Goal: Task Accomplishment & Management: Use online tool/utility

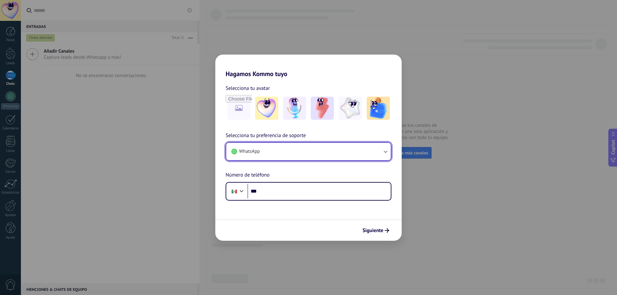
click at [343, 152] on button "WhatsApp" at bounding box center [308, 151] width 164 height 17
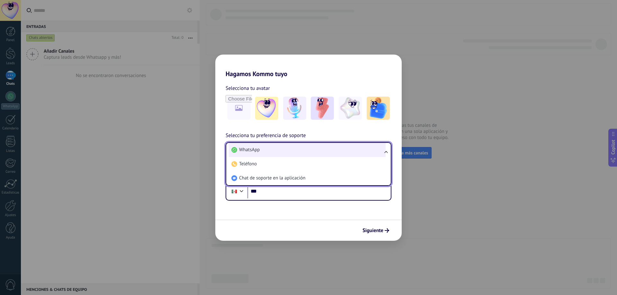
click at [276, 156] on li "WhatsApp" at bounding box center [307, 150] width 157 height 14
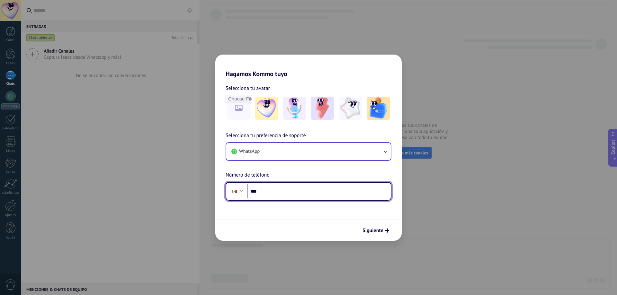
click at [288, 186] on input "***" at bounding box center [318, 191] width 143 height 15
type input "**********"
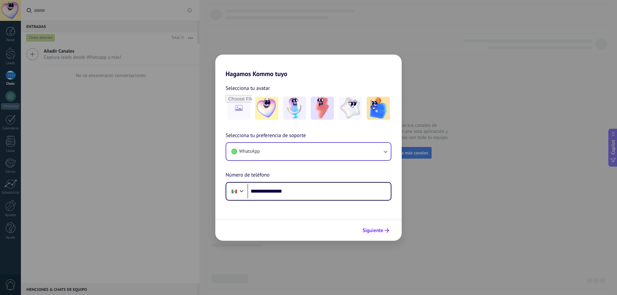
click at [371, 230] on span "Siguiente" at bounding box center [372, 230] width 21 height 4
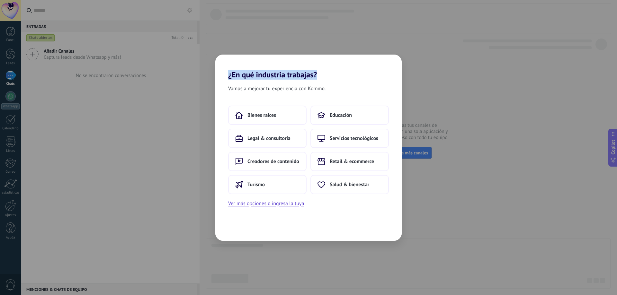
drag, startPoint x: 228, startPoint y: 75, endPoint x: 328, endPoint y: 70, distance: 99.7
click at [328, 70] on h2 "¿En qué industria trabajas?" at bounding box center [308, 67] width 186 height 25
click at [294, 76] on h2 "¿En qué industria trabajas?" at bounding box center [308, 67] width 186 height 25
click at [343, 171] on button "Retail & ecommerce" at bounding box center [349, 161] width 78 height 19
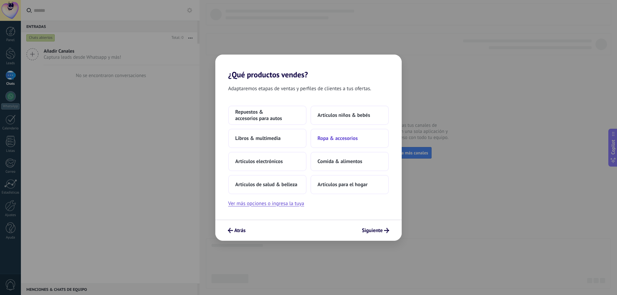
click at [340, 138] on span "Ropa & accesorios" at bounding box center [337, 138] width 40 height 6
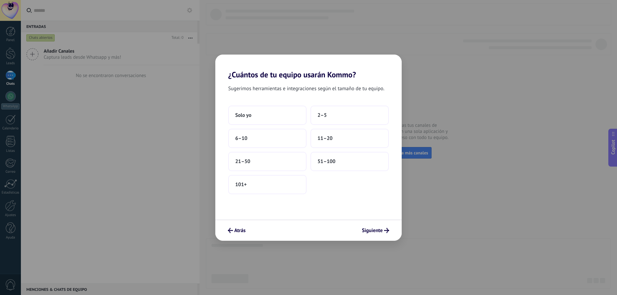
click at [238, 236] on div "Atrás Siguiente" at bounding box center [308, 230] width 186 height 21
click at [241, 228] on span "Atrás" at bounding box center [239, 230] width 11 height 4
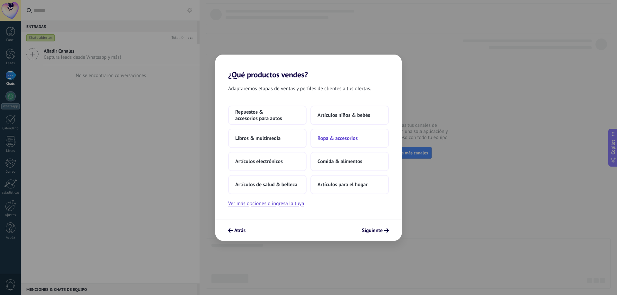
click at [352, 140] on span "Ropa & accesorios" at bounding box center [337, 138] width 40 height 6
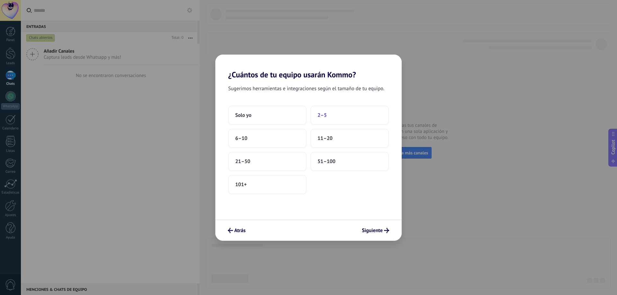
click at [341, 114] on button "2–5" at bounding box center [349, 115] width 78 height 19
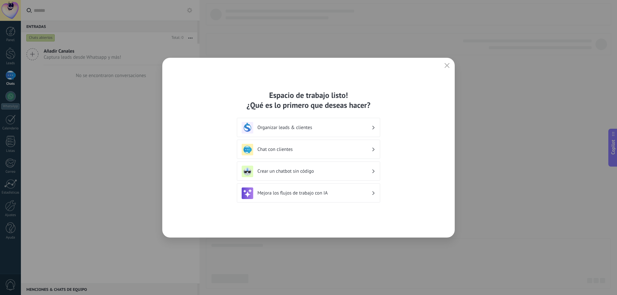
click at [376, 171] on div "Crear un chatbot sin código" at bounding box center [308, 171] width 143 height 19
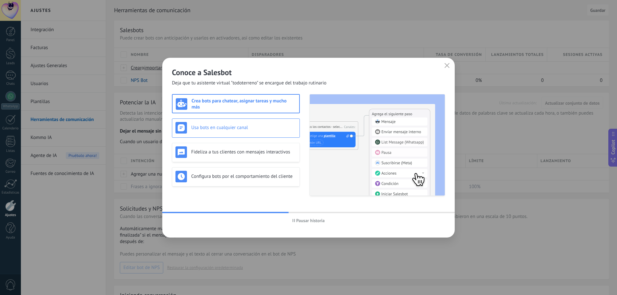
click at [231, 129] on h3 "Usa bots en cualquier canal" at bounding box center [243, 128] width 105 height 6
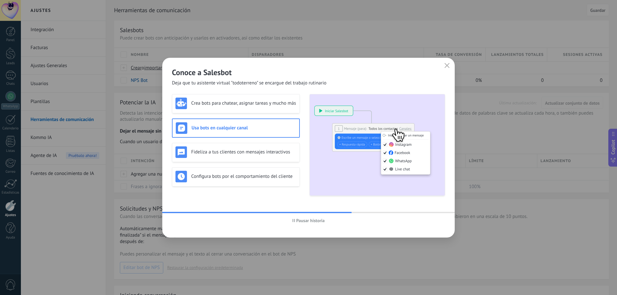
click at [233, 128] on h3 "Usa bots en cualquier canal" at bounding box center [243, 128] width 104 height 6
click at [257, 128] on h3 "Usa bots en cualquier canal" at bounding box center [243, 128] width 104 height 6
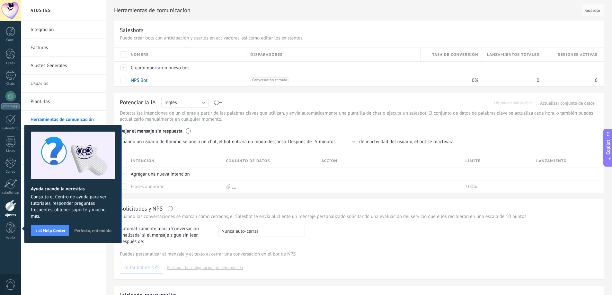
click at [41, 264] on div "Integración Facturas Ajustes Generales Usuarios Plantillas Herramientas de comu…" at bounding box center [63, 158] width 85 height 274
click at [10, 11] on div at bounding box center [10, 10] width 21 height 21
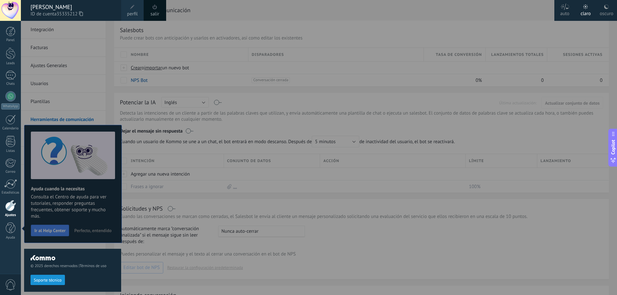
click at [11, 13] on div at bounding box center [10, 10] width 21 height 21
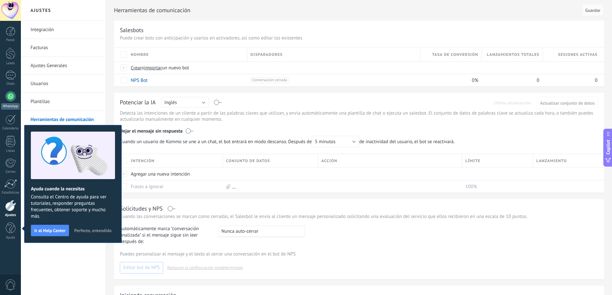
click at [13, 97] on div at bounding box center [10, 96] width 10 height 10
